Goal: Transaction & Acquisition: Purchase product/service

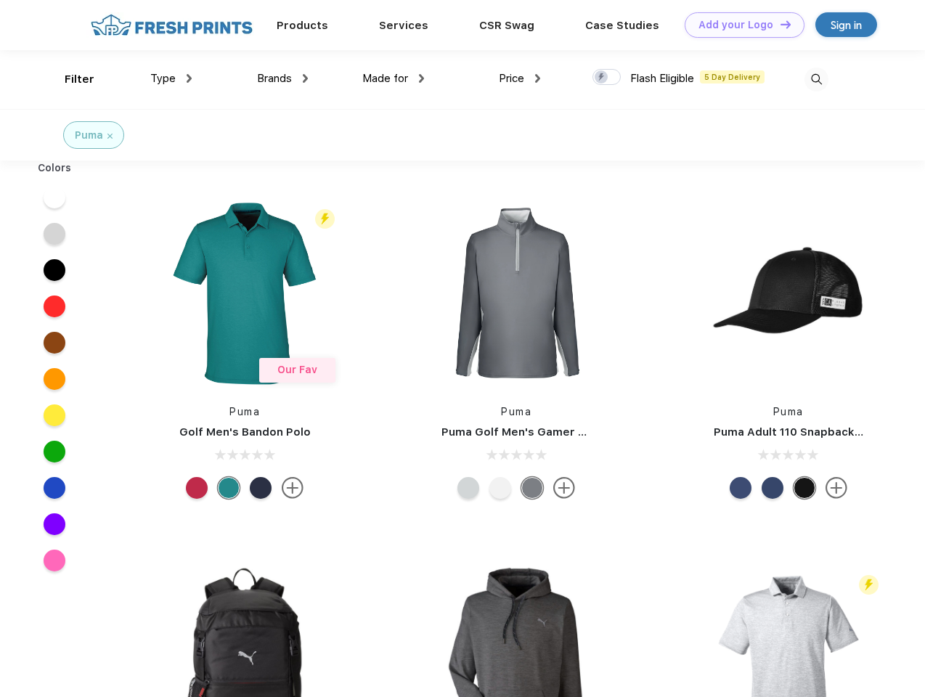
click at [739, 25] on link "Add your Logo Design Tool" at bounding box center [744, 24] width 120 height 25
click at [0, 0] on div "Design Tool" at bounding box center [0, 0] width 0 height 0
click at [779, 24] on link "Add your Logo Design Tool" at bounding box center [744, 24] width 120 height 25
click at [70, 79] on div "Filter" at bounding box center [80, 79] width 30 height 17
click at [171, 78] on span "Type" at bounding box center [162, 78] width 25 height 13
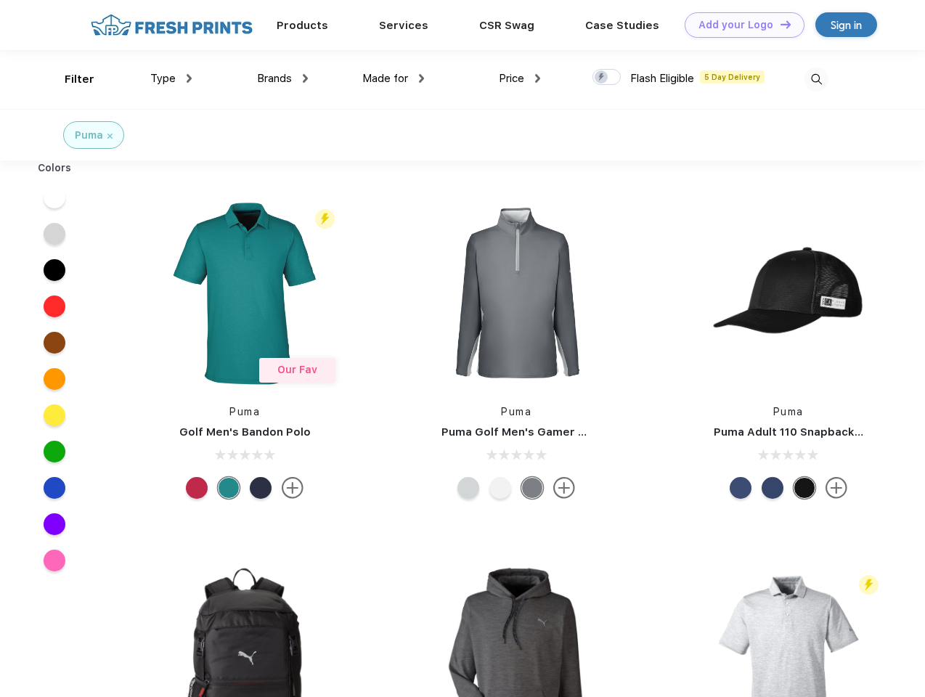
click at [282, 78] on span "Brands" at bounding box center [274, 78] width 35 height 13
click at [393, 78] on span "Made for" at bounding box center [385, 78] width 46 height 13
click at [520, 78] on span "Price" at bounding box center [511, 78] width 25 height 13
click at [607, 78] on div at bounding box center [606, 77] width 28 height 16
click at [602, 78] on input "checkbox" at bounding box center [596, 72] width 9 height 9
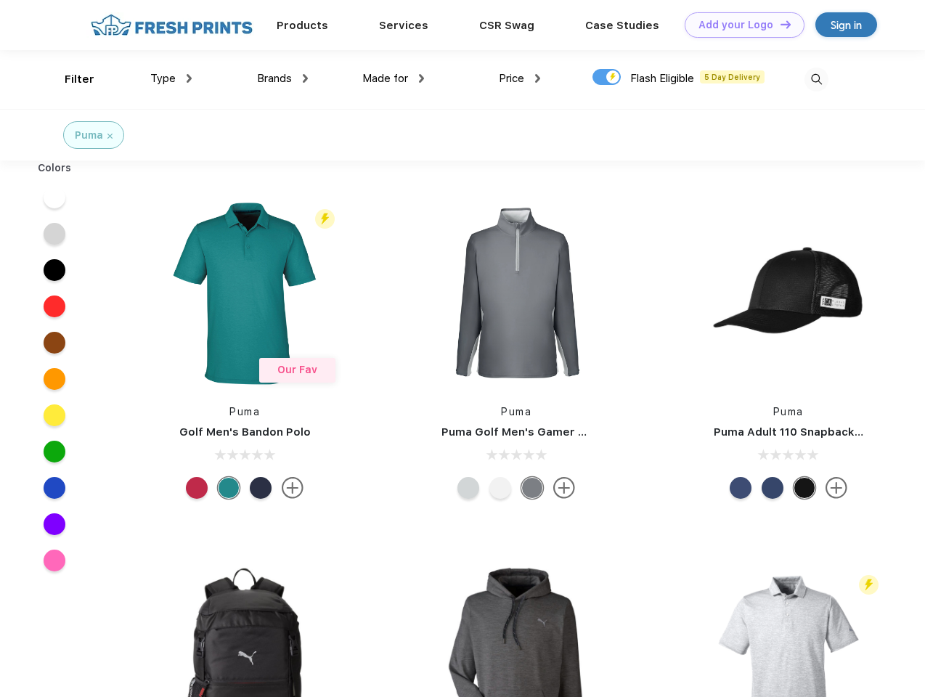
click at [816, 79] on img at bounding box center [816, 79] width 24 height 24
